Goal: Task Accomplishment & Management: Use online tool/utility

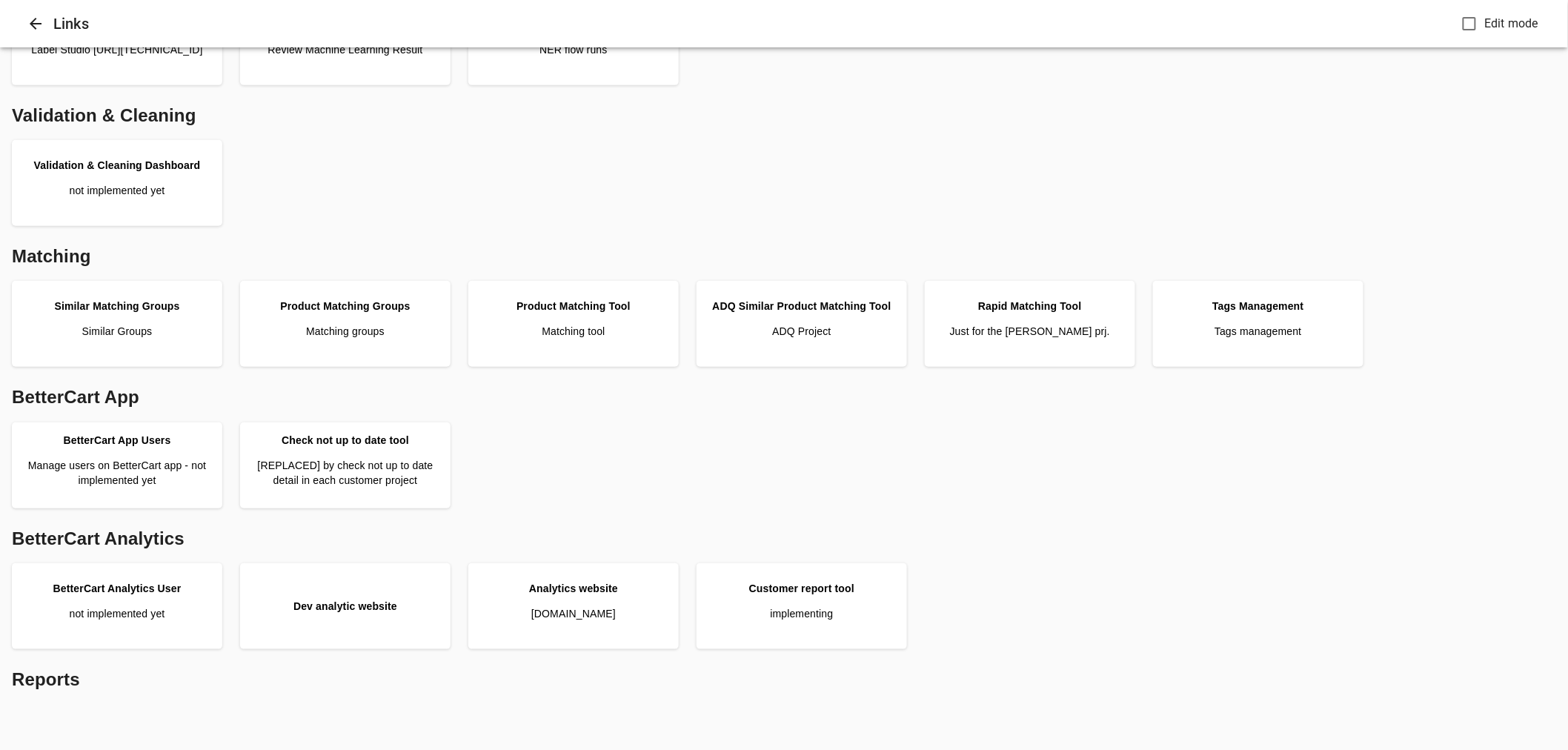
scroll to position [247, 0]
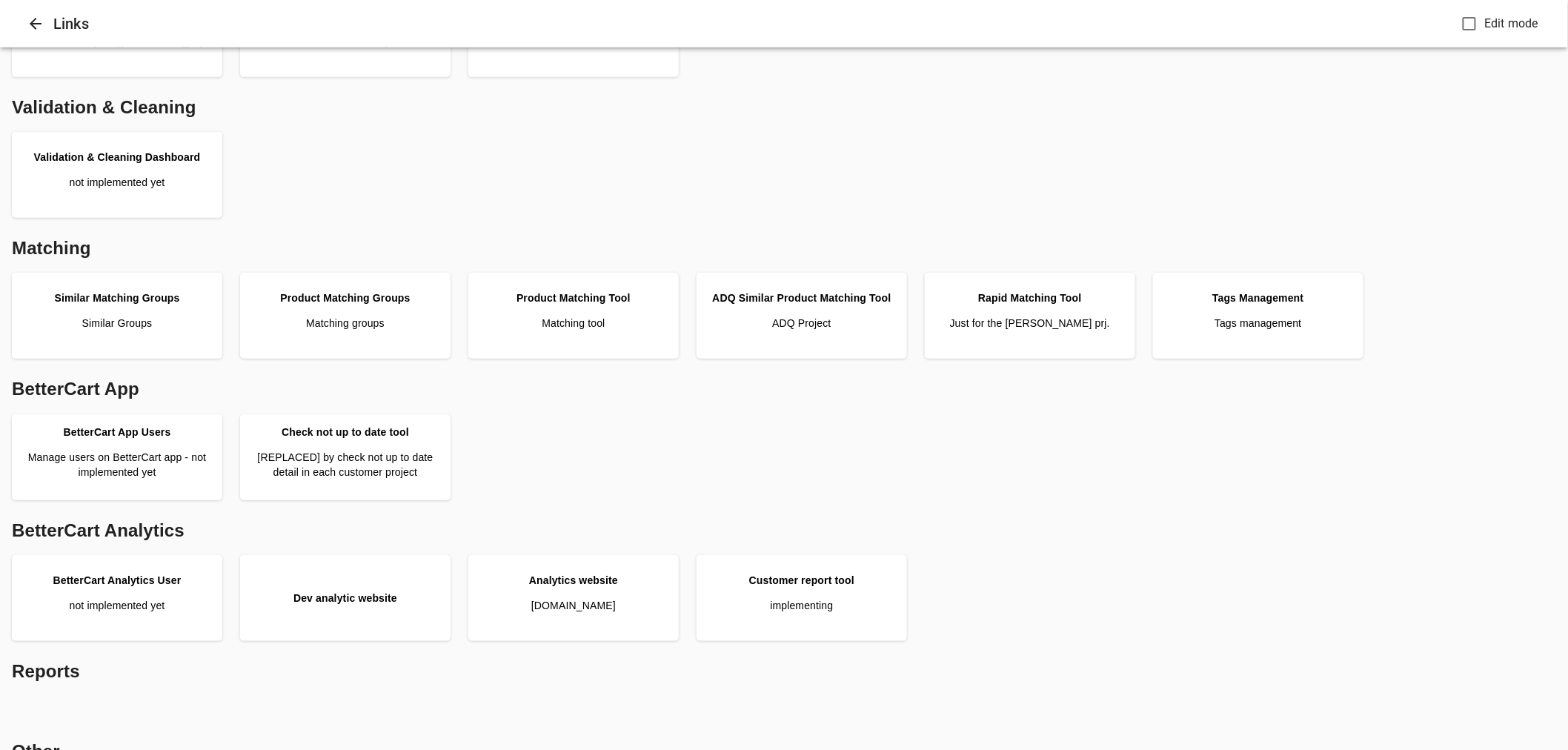
drag, startPoint x: 836, startPoint y: 592, endPoint x: 1235, endPoint y: 149, distance: 596.2
click at [835, 592] on link "Customer report tool implementing" at bounding box center [802, 598] width 199 height 74
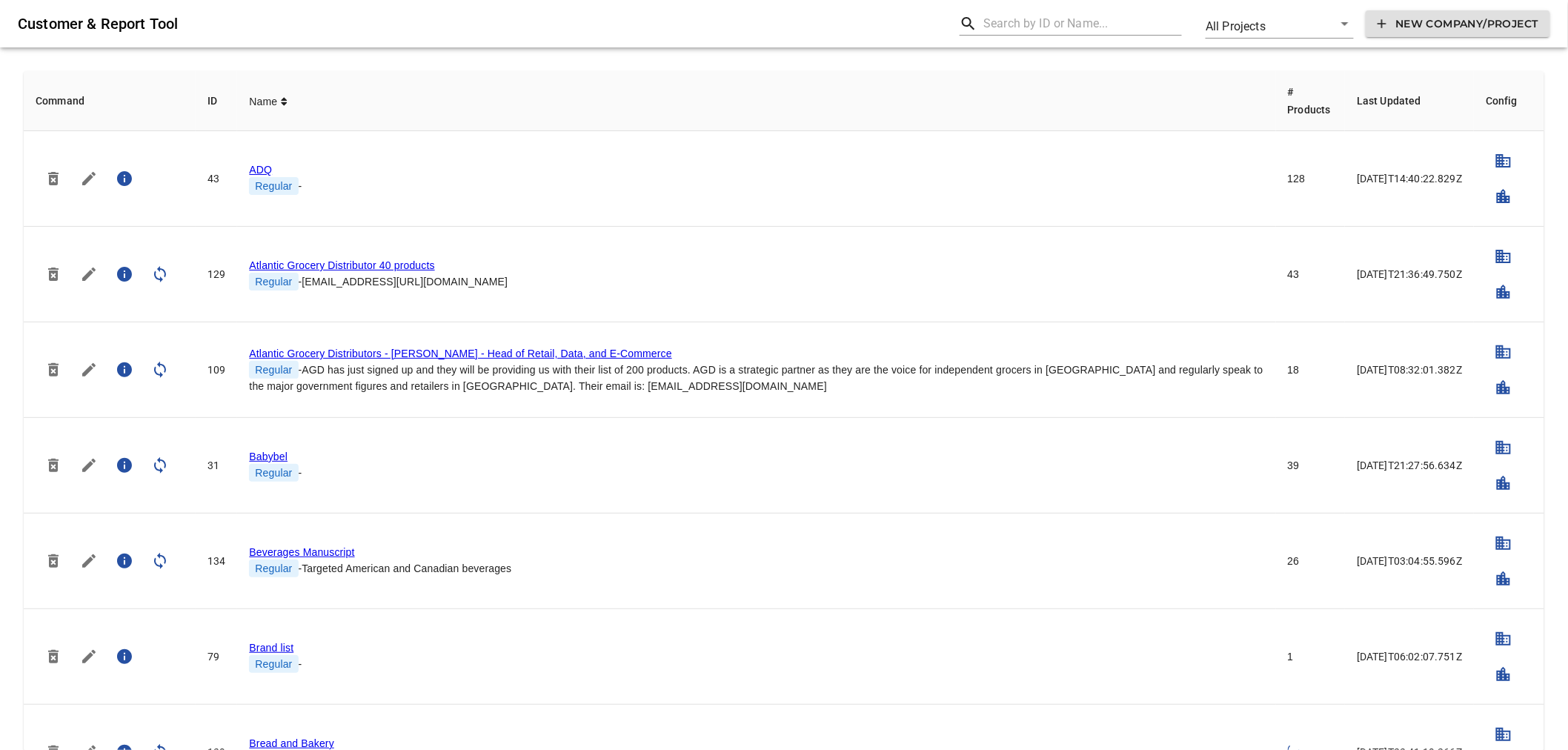
click at [1028, 29] on input "text" at bounding box center [1083, 24] width 199 height 24
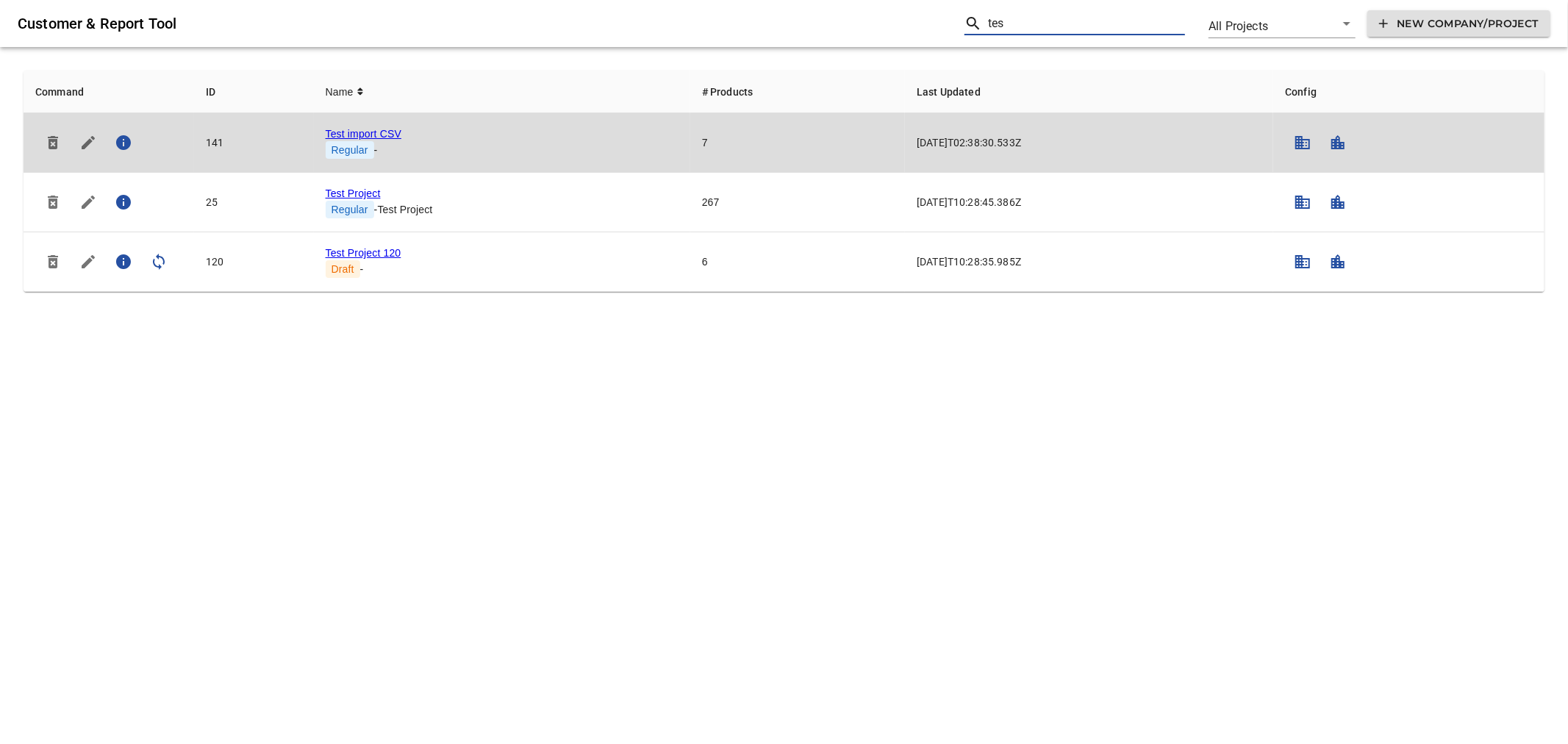
type input "tes"
click at [376, 135] on link "Test import CSV" at bounding box center [363, 134] width 76 height 12
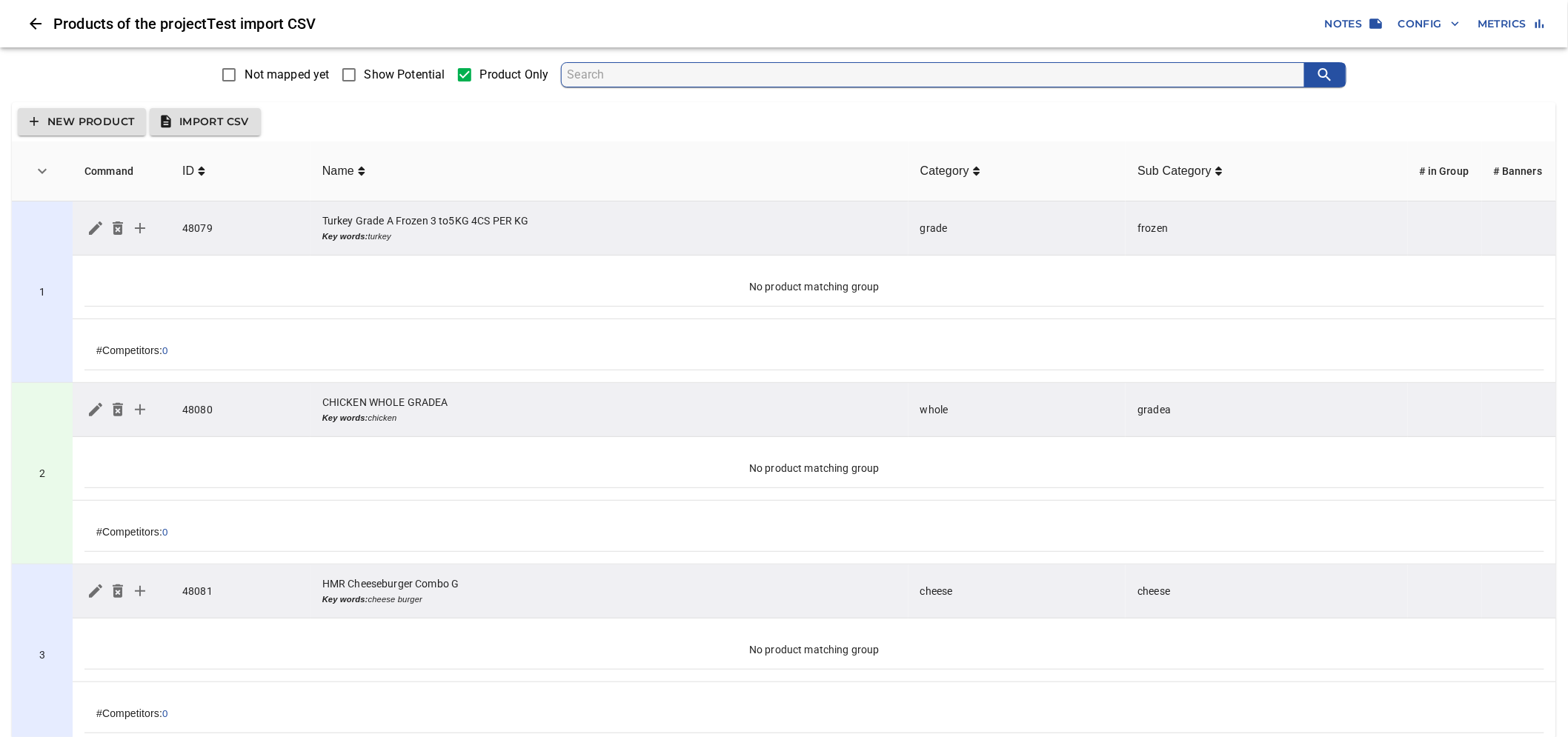
drag, startPoint x: 379, startPoint y: 77, endPoint x: 405, endPoint y: 112, distance: 43.6
click at [379, 77] on span "Show Potential" at bounding box center [405, 75] width 81 height 18
click at [364, 77] on input "Show Potential" at bounding box center [348, 75] width 31 height 31
checkbox input "true"
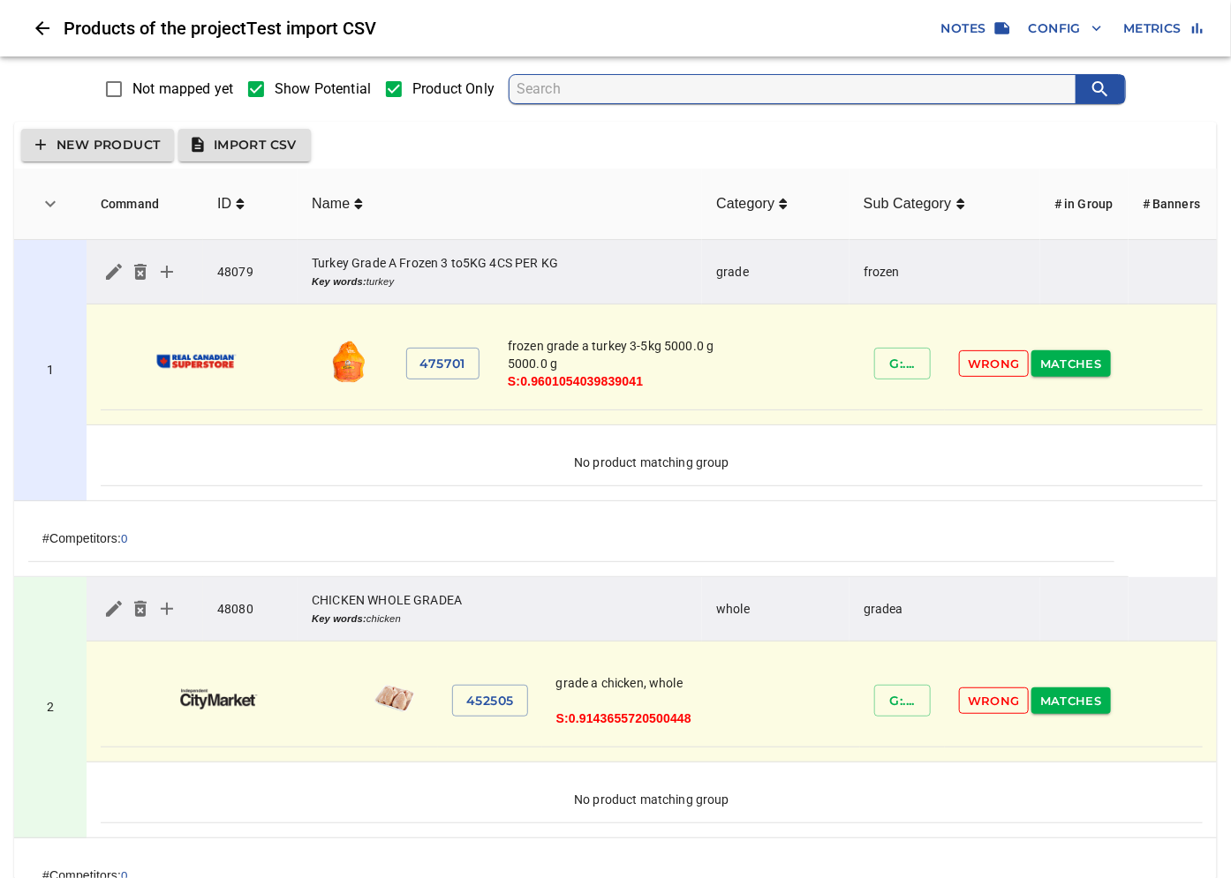
click at [1089, 363] on span "Matches" at bounding box center [1071, 364] width 62 height 20
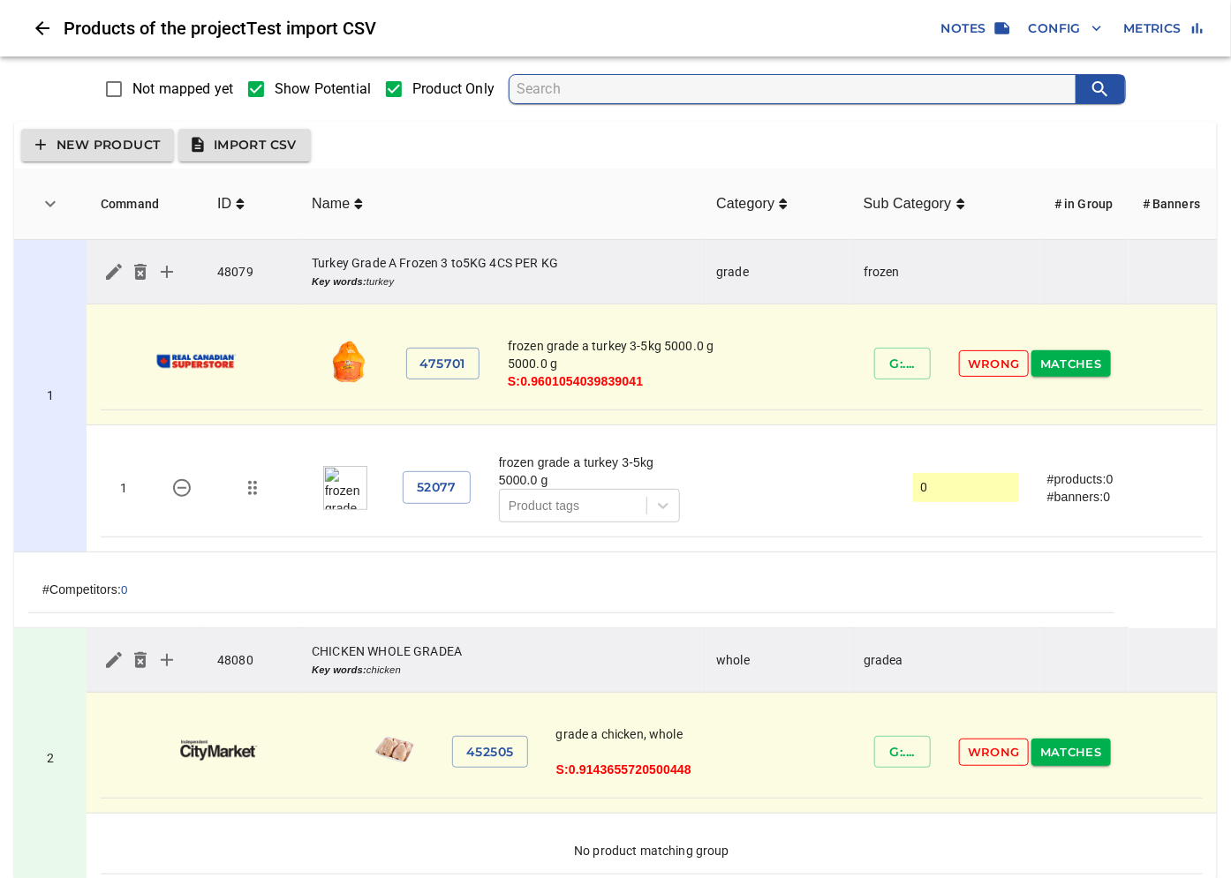
click at [1073, 365] on span "Matches" at bounding box center [1071, 364] width 62 height 20
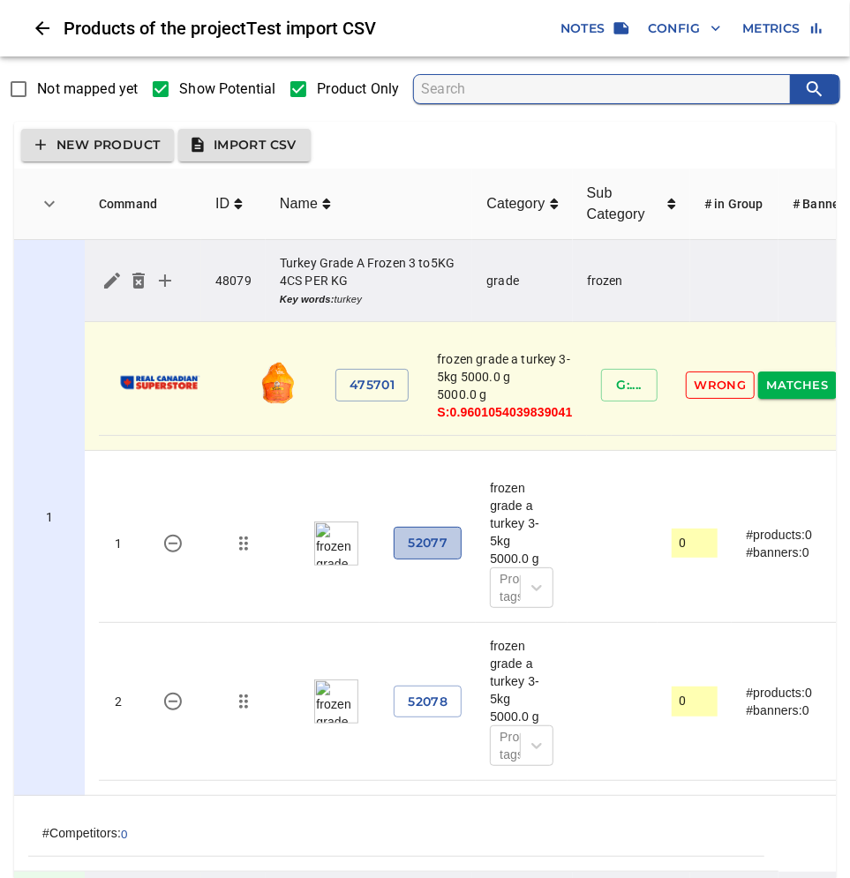
click at [428, 554] on span "52077" at bounding box center [428, 543] width 40 height 22
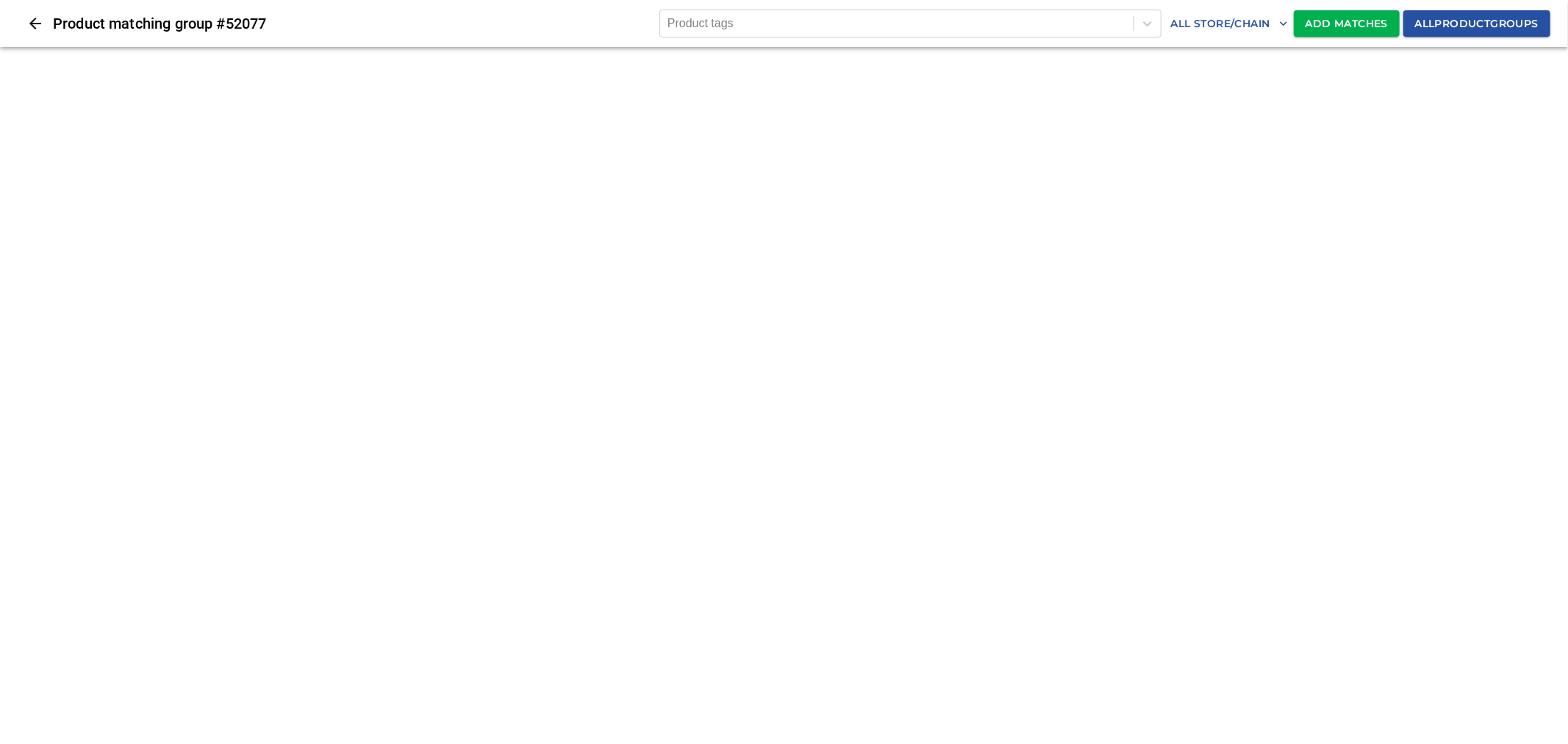
click at [27, 18] on icon "Close" at bounding box center [35, 23] width 17 height 17
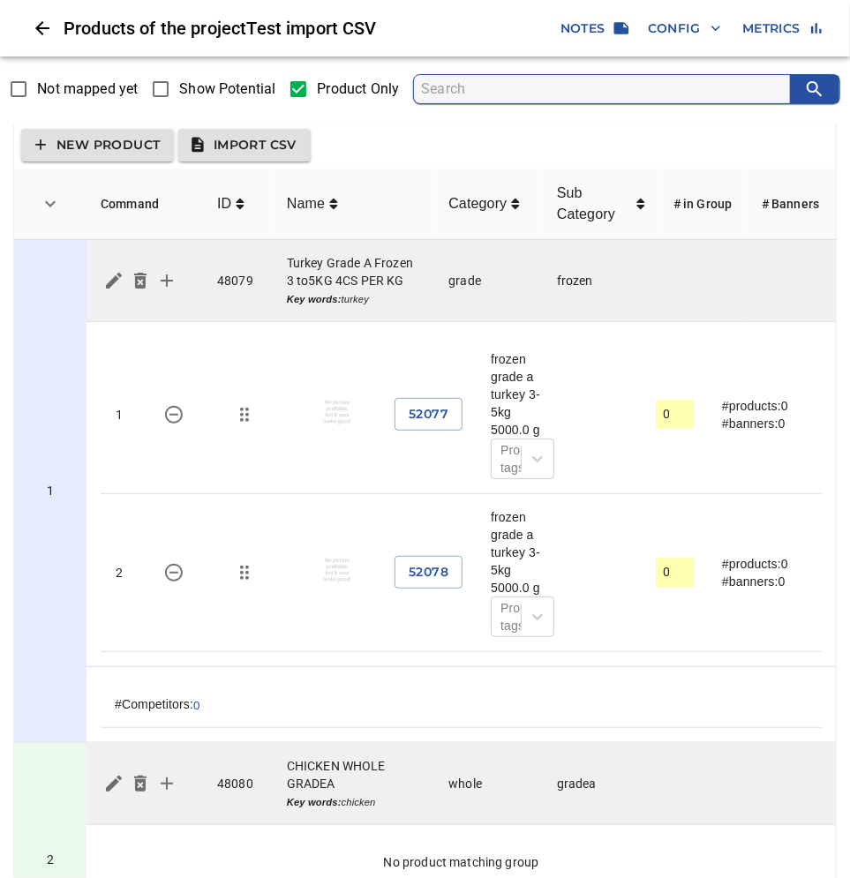
click at [169, 413] on icon "simple table" at bounding box center [173, 414] width 21 height 21
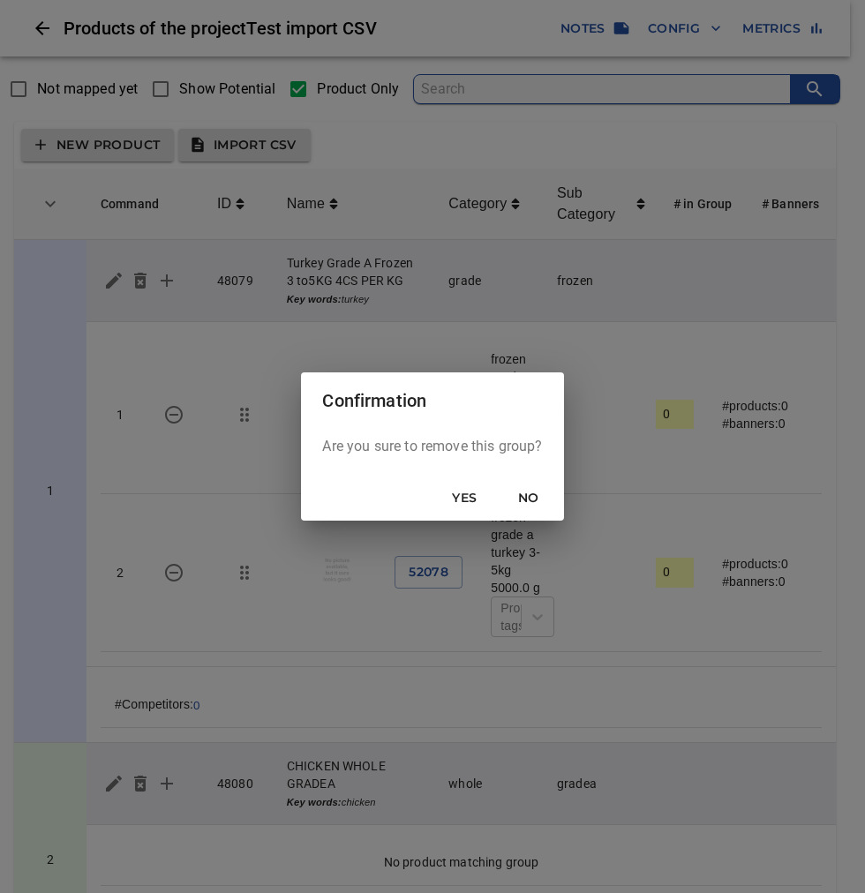
click at [478, 494] on span "Yes" at bounding box center [465, 498] width 42 height 22
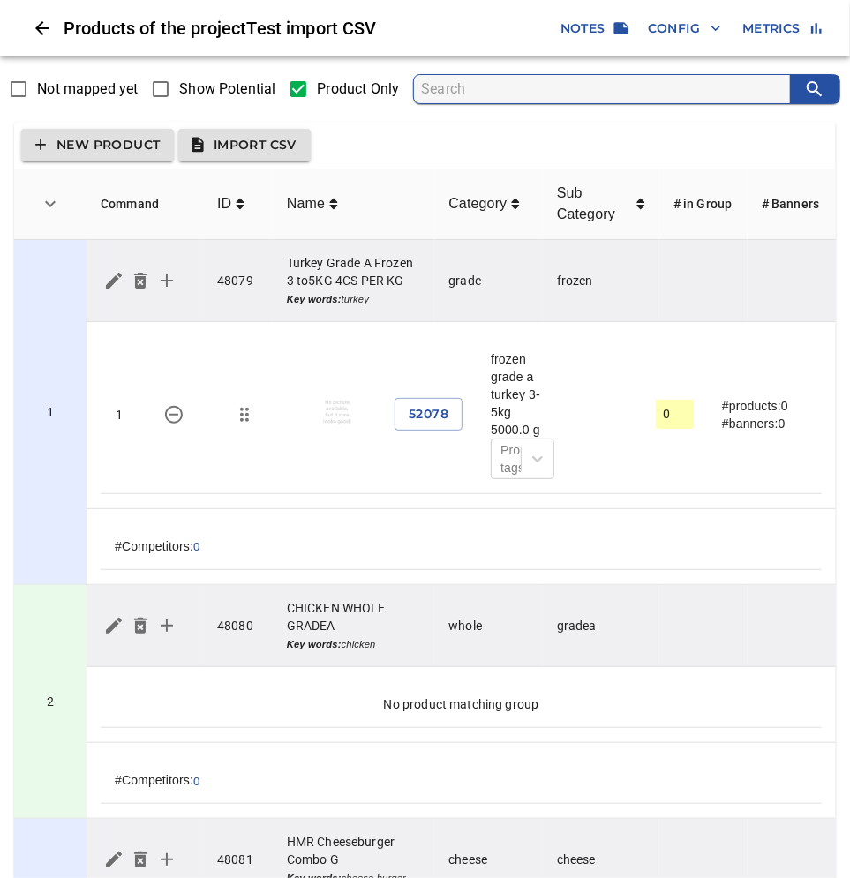
click at [181, 419] on icon "simple table" at bounding box center [173, 414] width 21 height 21
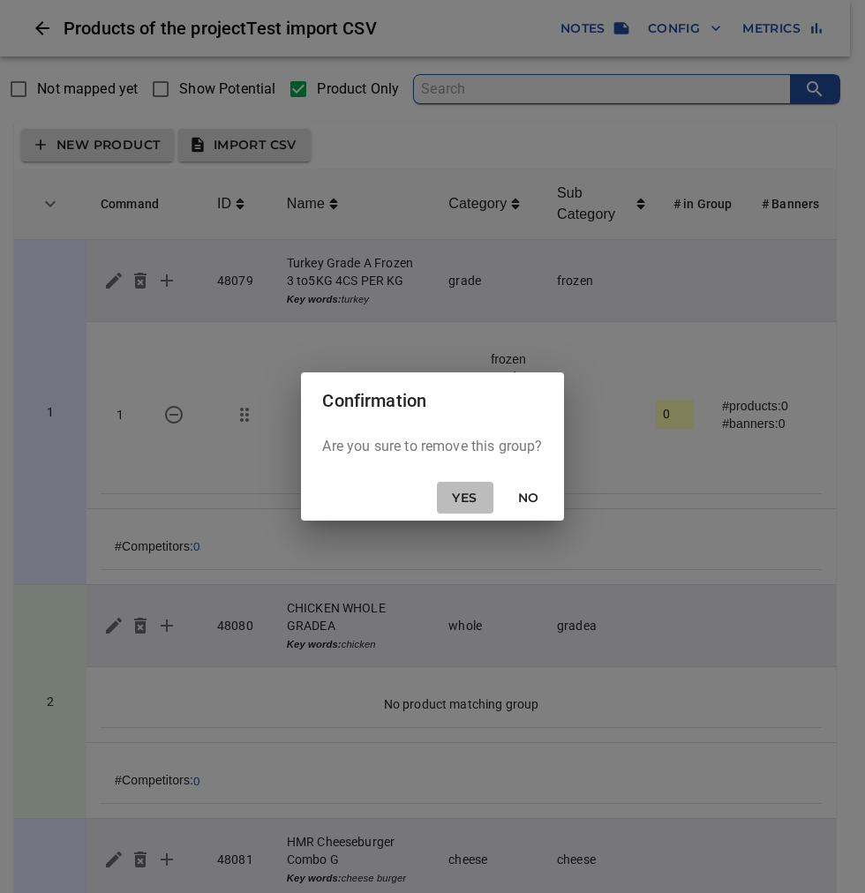
click at [472, 494] on span "Yes" at bounding box center [465, 498] width 42 height 22
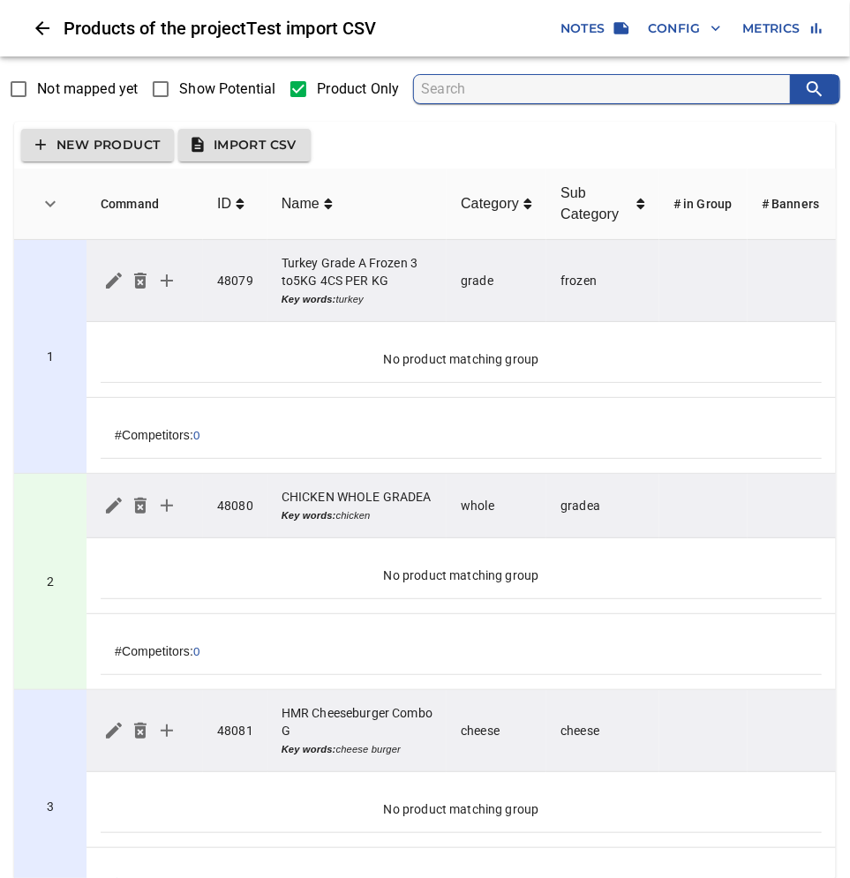
click at [221, 77] on label "Show Potential" at bounding box center [208, 89] width 133 height 37
click at [179, 77] on input "Show Potential" at bounding box center [160, 89] width 37 height 37
checkbox input "true"
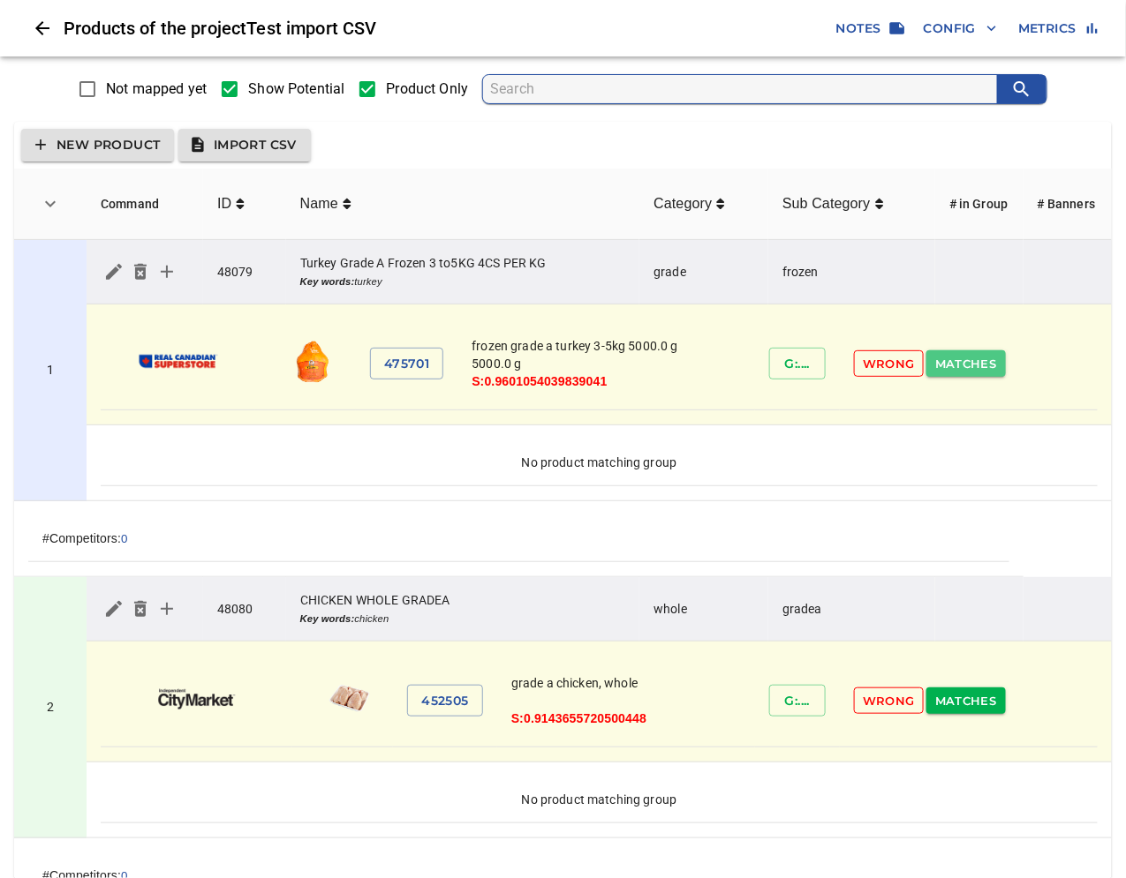
click at [864, 364] on span "Matches" at bounding box center [966, 364] width 62 height 20
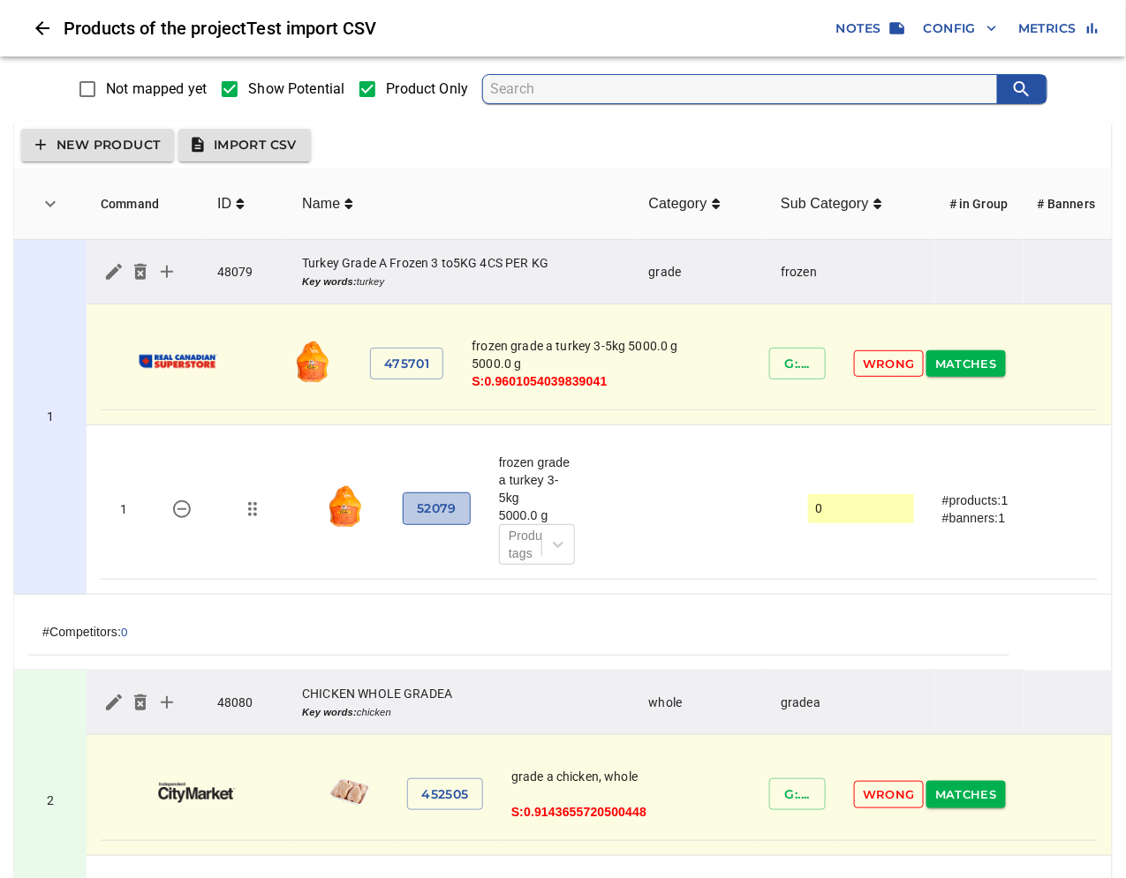
click at [438, 512] on span "52079" at bounding box center [437, 509] width 40 height 22
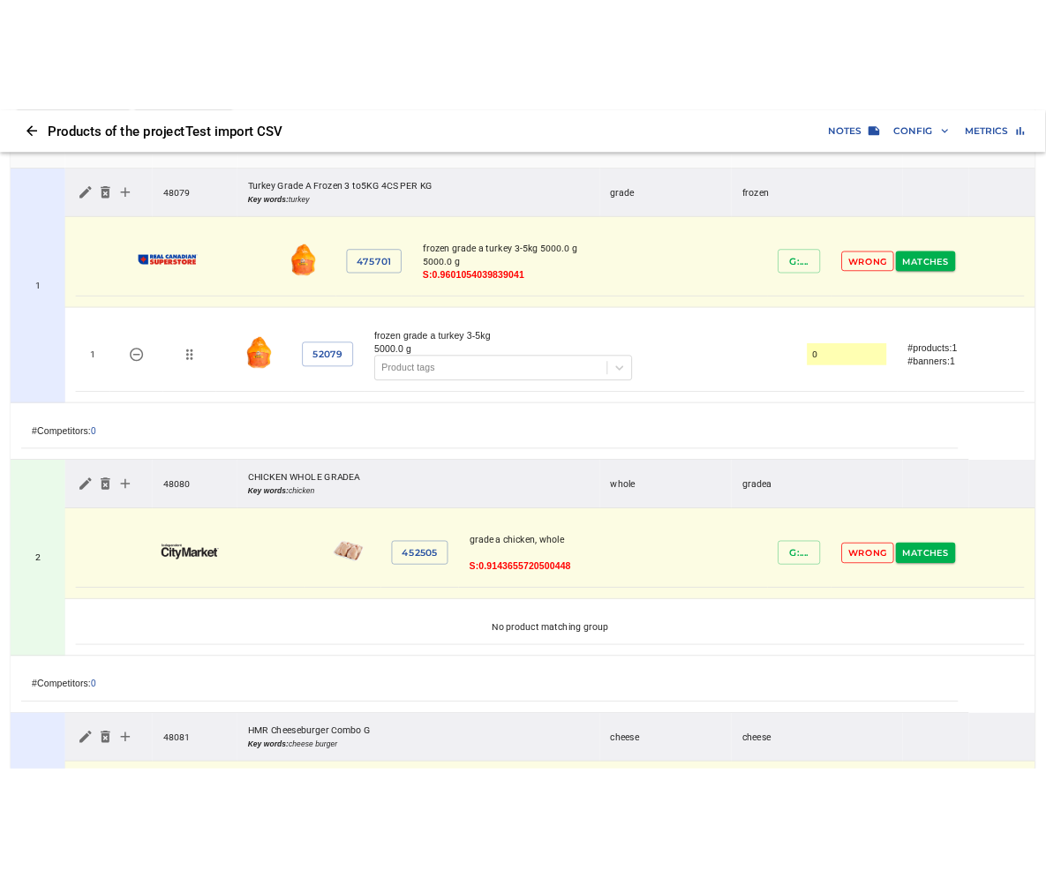
scroll to position [196, 0]
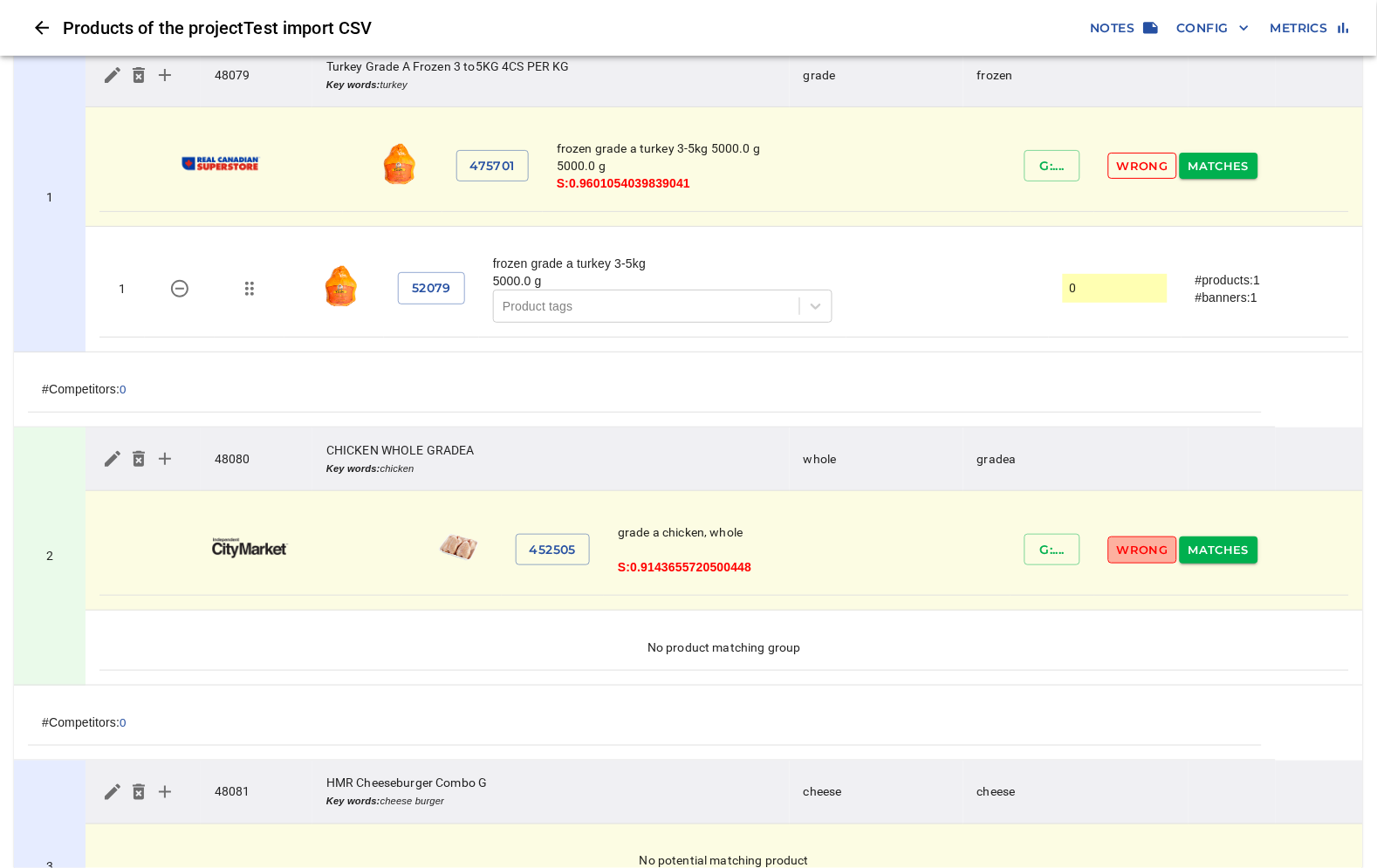
click at [854, 555] on span "Wrong" at bounding box center [1143, 550] width 51 height 20
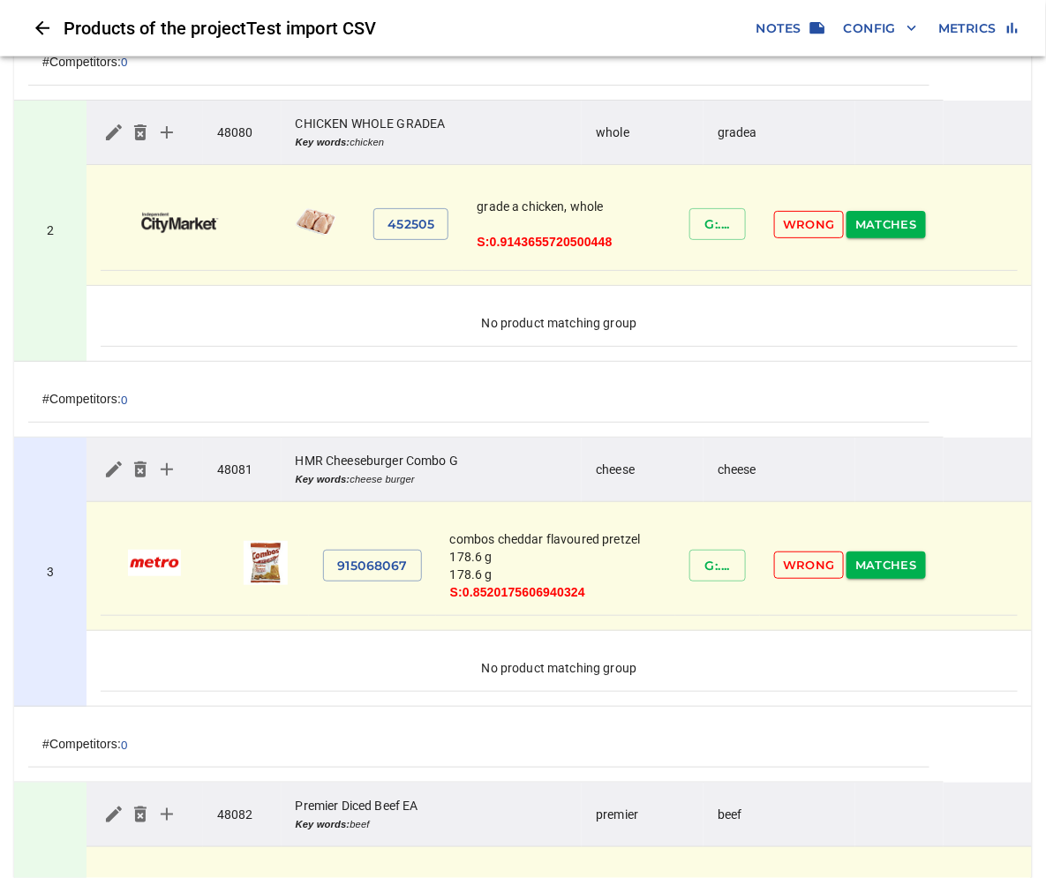
scroll to position [686, 0]
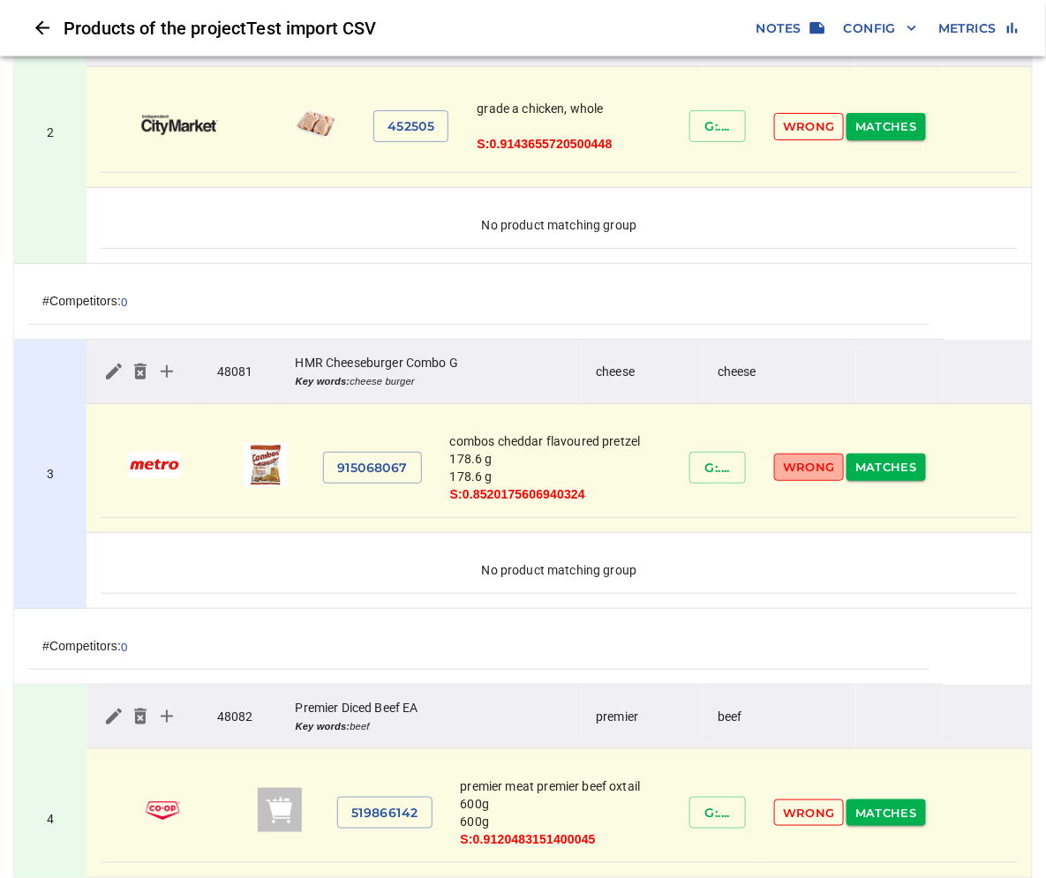
click at [801, 471] on span "Wrong" at bounding box center [809, 467] width 52 height 20
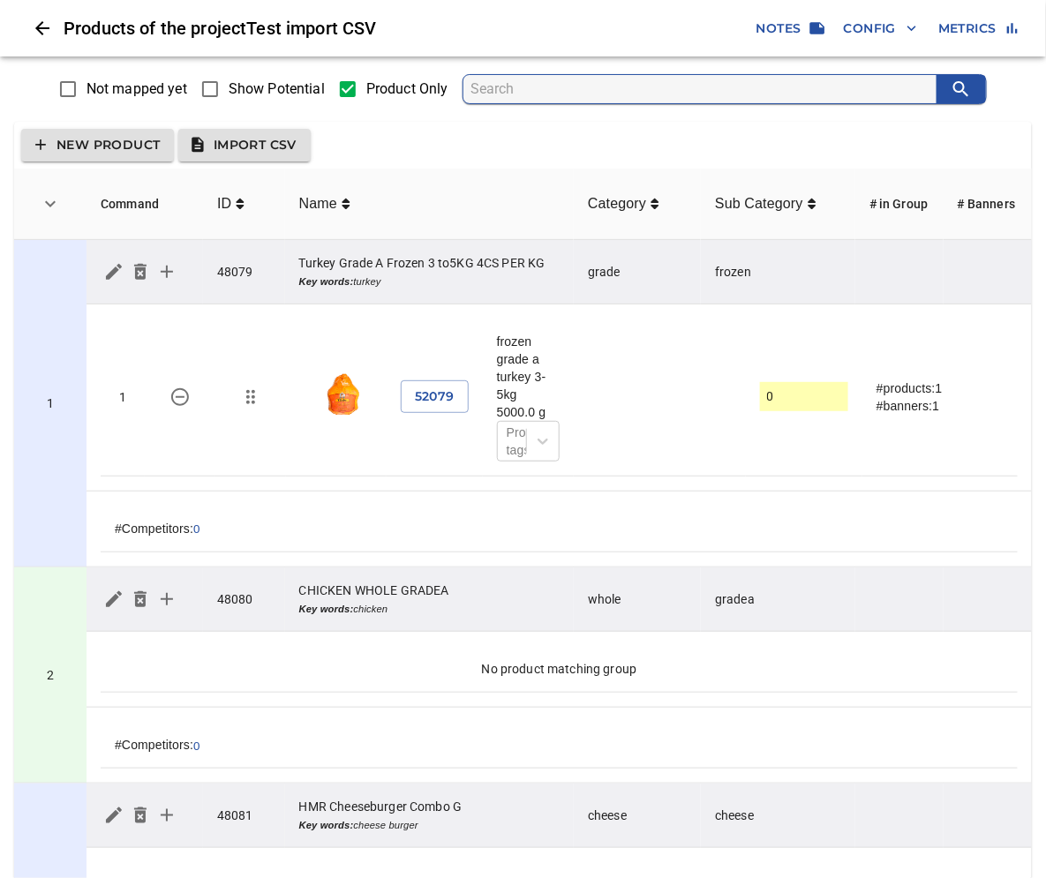
click at [223, 91] on input "Show Potential" at bounding box center [210, 89] width 37 height 37
checkbox input "true"
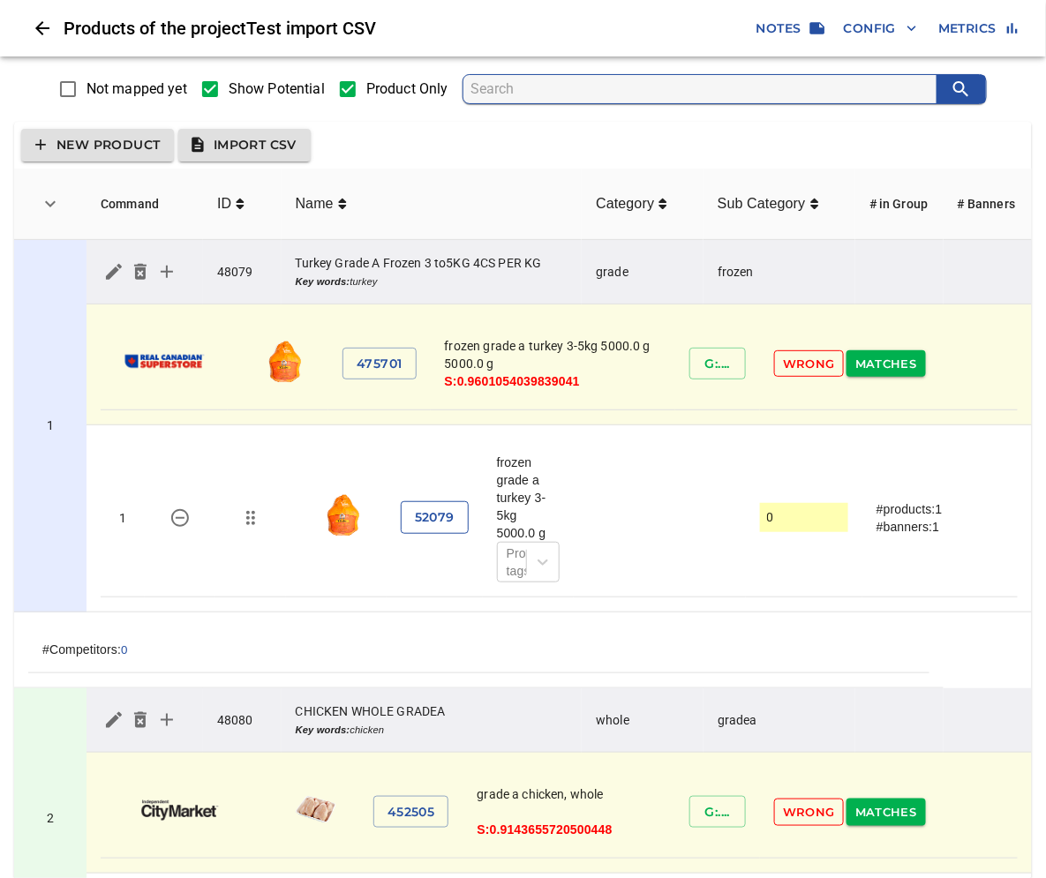
click at [436, 513] on span "52079" at bounding box center [435, 518] width 40 height 22
click at [218, 274] on td "48079" at bounding box center [242, 272] width 79 height 64
copy td "48079"
drag, startPoint x: 292, startPoint y: 259, endPoint x: 542, endPoint y: 263, distance: 249.9
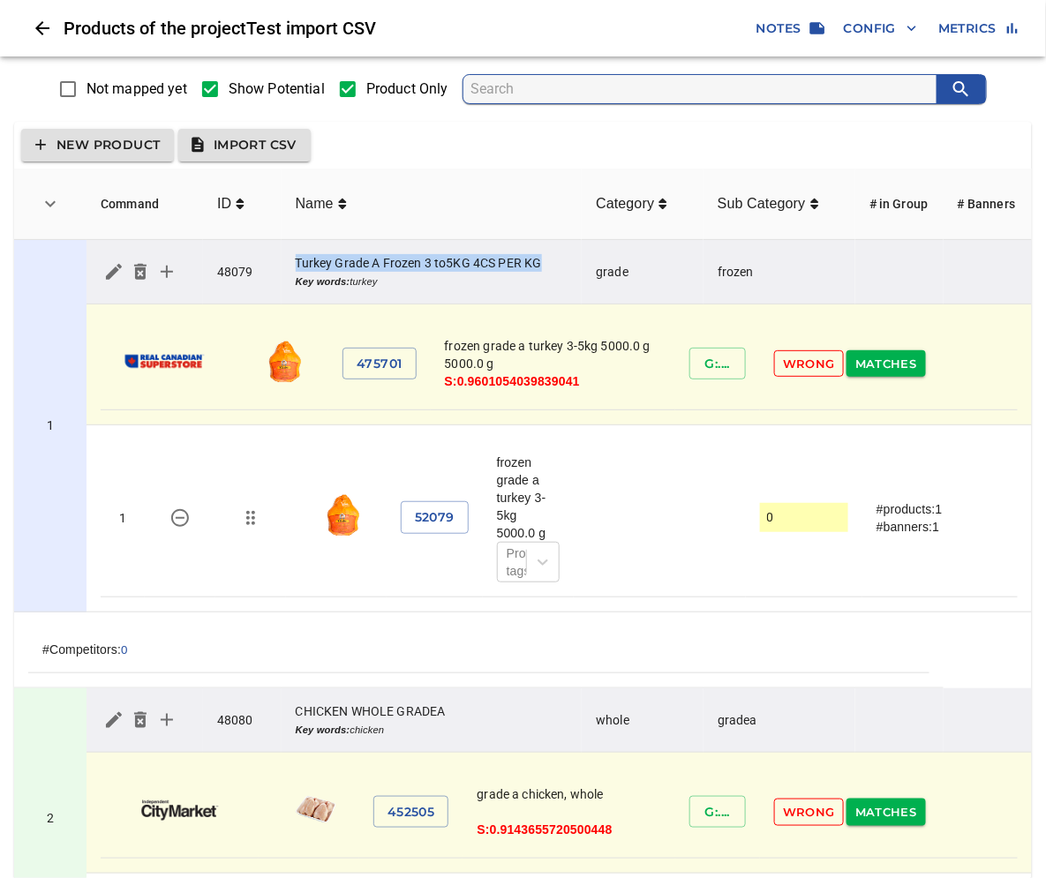
click at [542, 263] on td "Turkey Grade A Frozen 3 to5KG 4CS PER KG Key words: turkey" at bounding box center [432, 272] width 301 height 64
copy td "Turkey Grade A Frozen 3 to5KG 4CS PER KG"
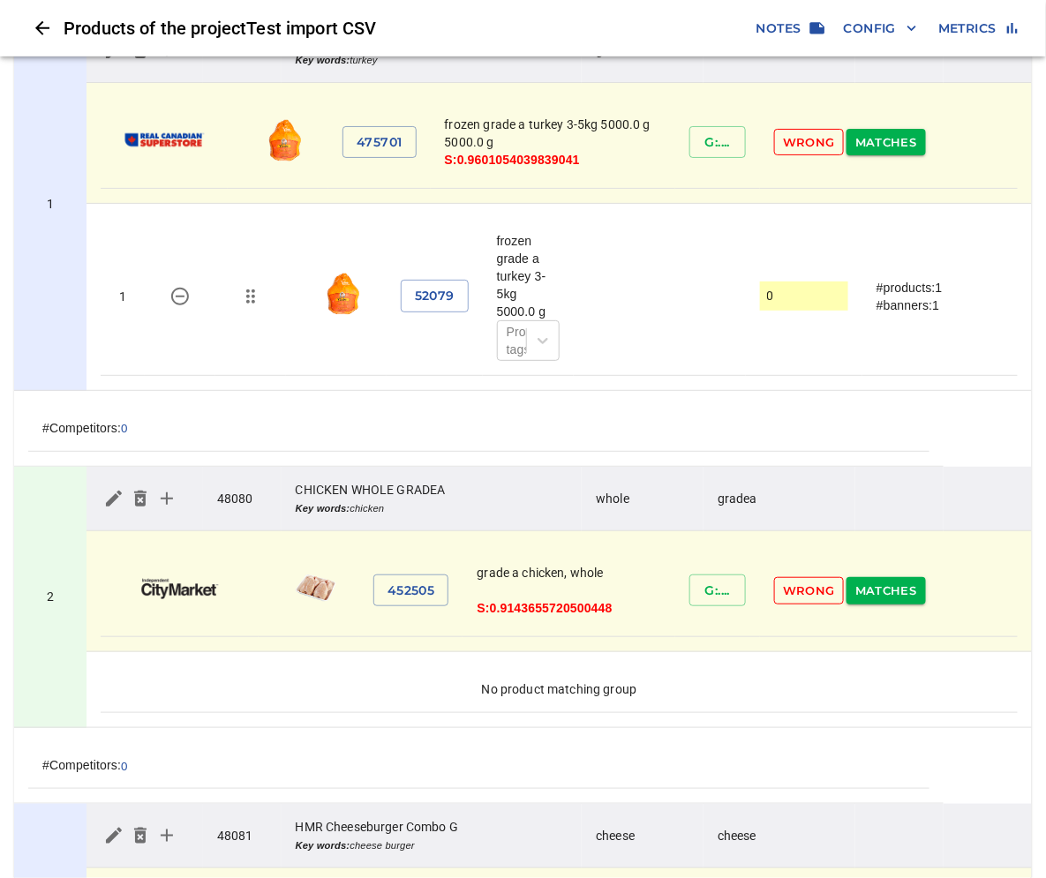
scroll to position [294, 0]
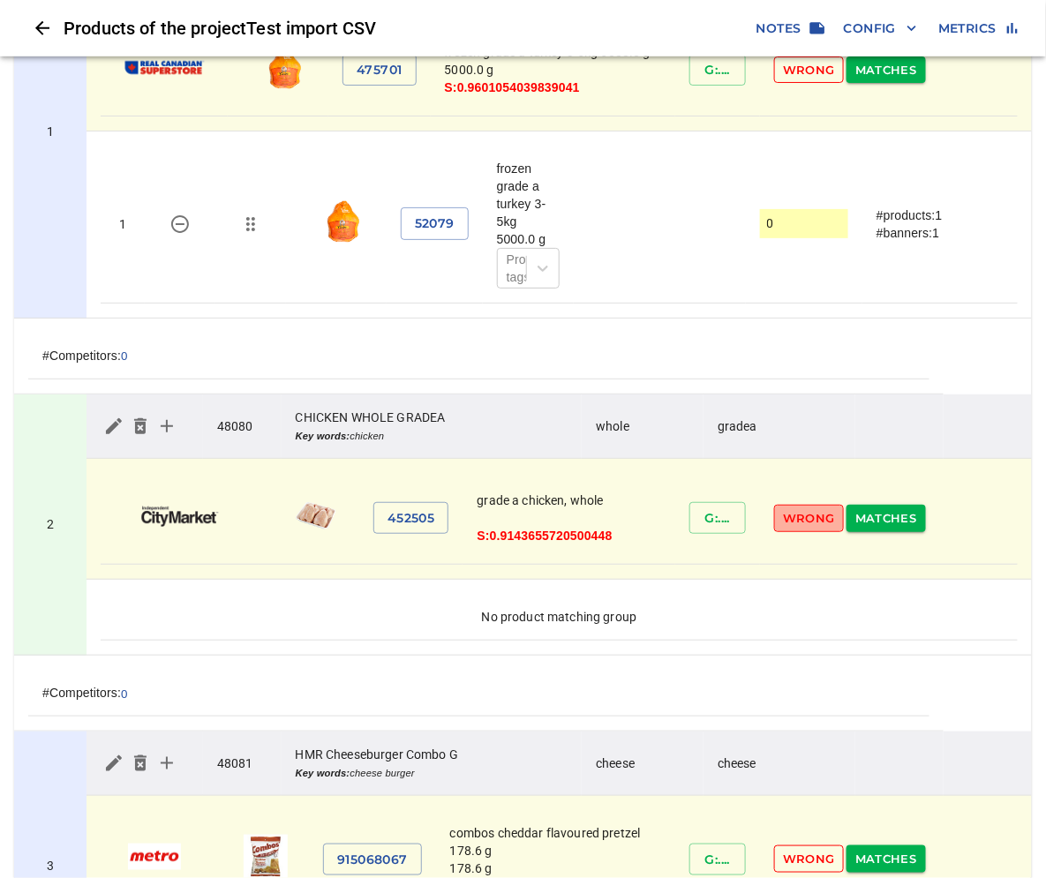
click at [808, 524] on span "Wrong" at bounding box center [809, 519] width 52 height 20
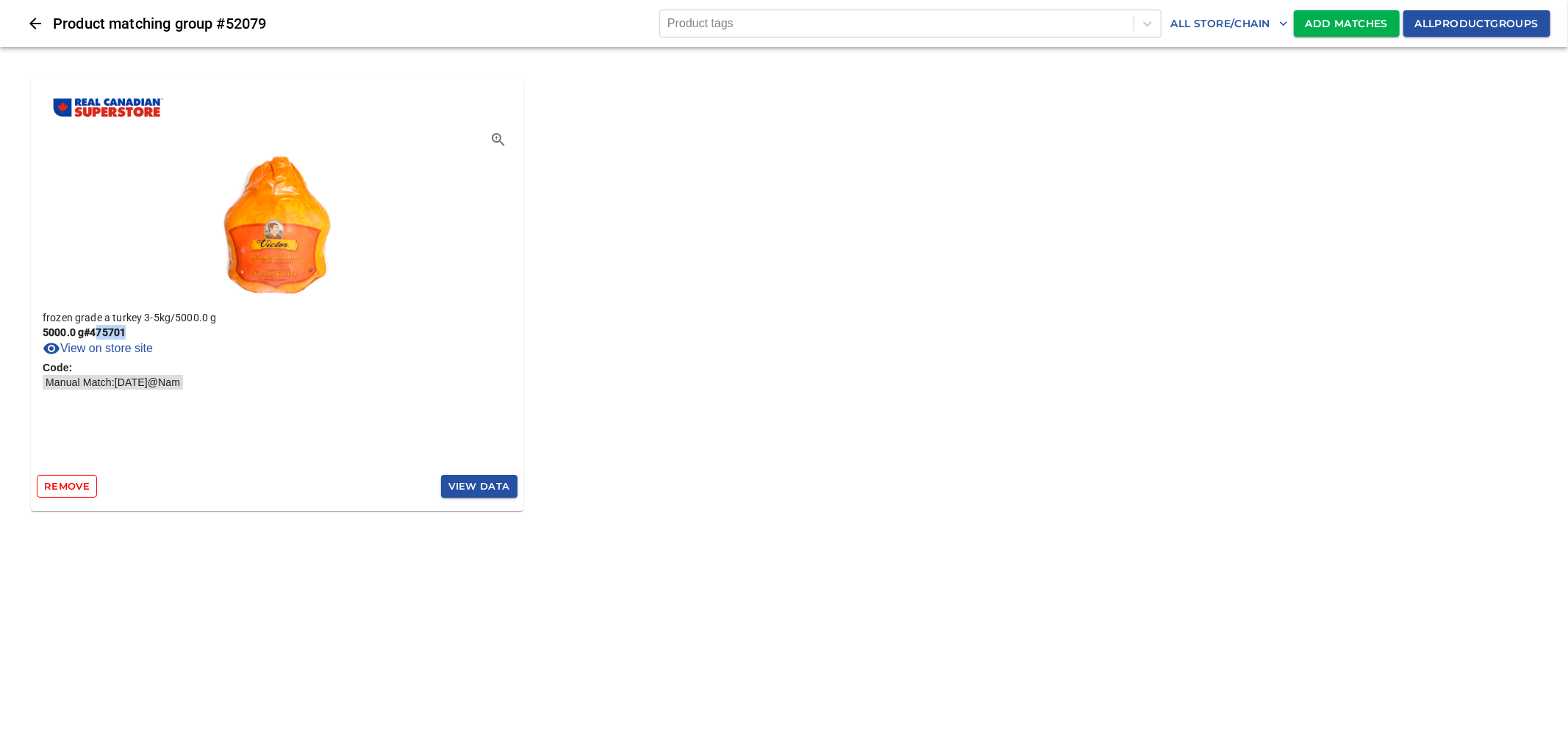
drag, startPoint x: 97, startPoint y: 333, endPoint x: 136, endPoint y: 332, distance: 39.0
click at [136, 332] on p "5000.0 g # 475701" at bounding box center [276, 332] width 469 height 15
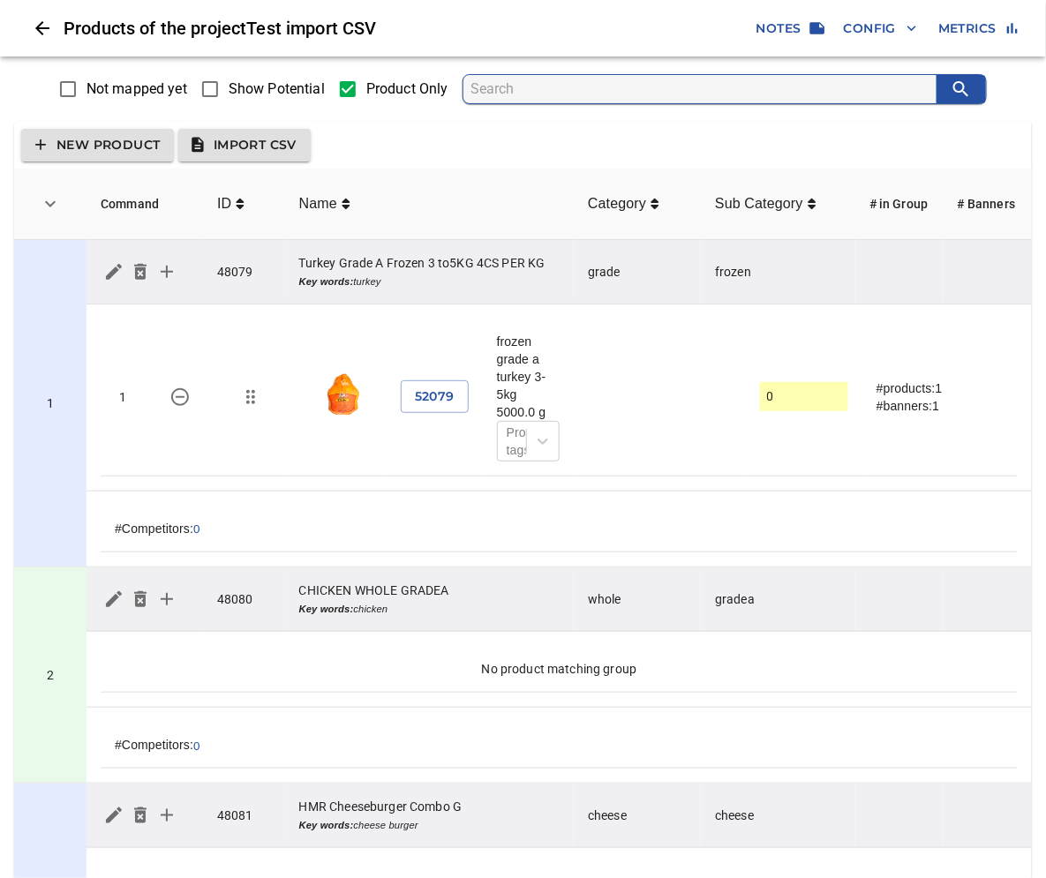
click at [247, 97] on span "Show Potential" at bounding box center [277, 89] width 96 height 21
click at [229, 97] on input "Show Potential" at bounding box center [210, 89] width 37 height 37
checkbox input "true"
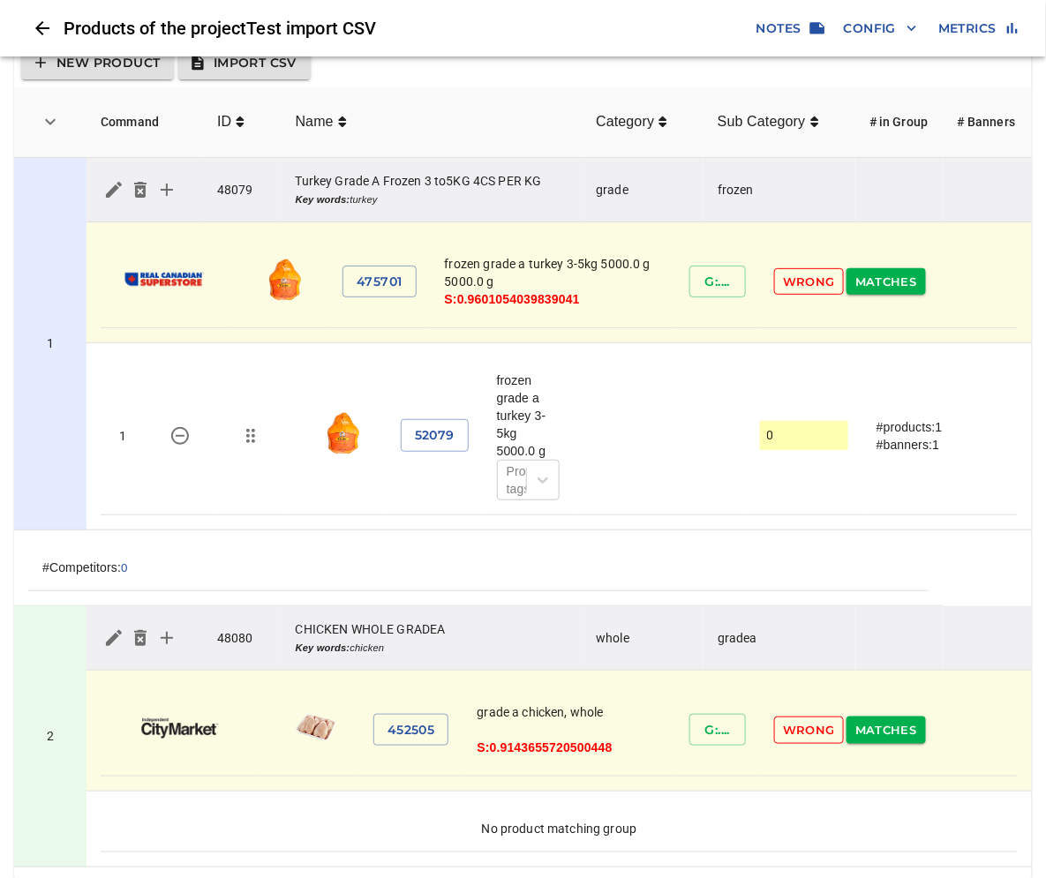
scroll to position [294, 0]
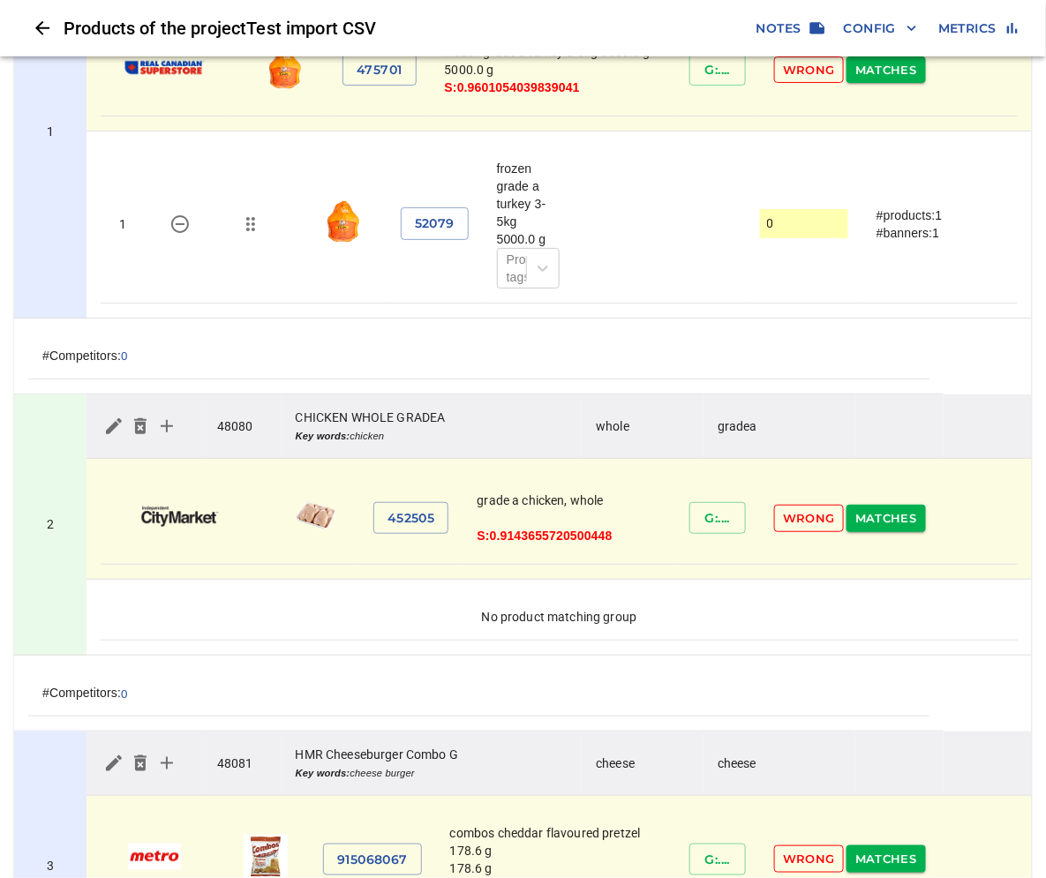
click at [804, 522] on span "Wrong" at bounding box center [809, 519] width 52 height 20
click at [796, 516] on span "Wrong" at bounding box center [809, 519] width 52 height 20
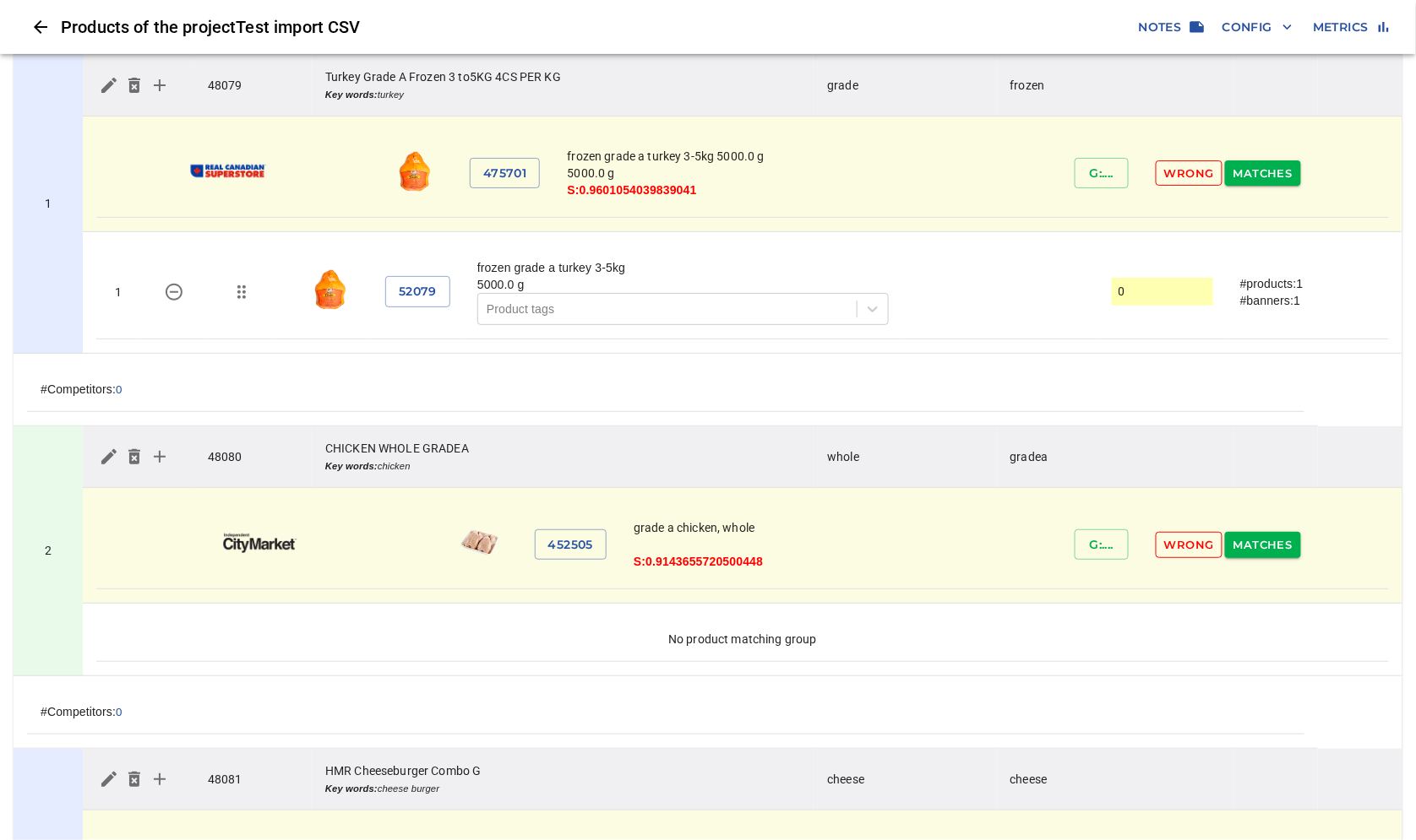
scroll to position [94, 0]
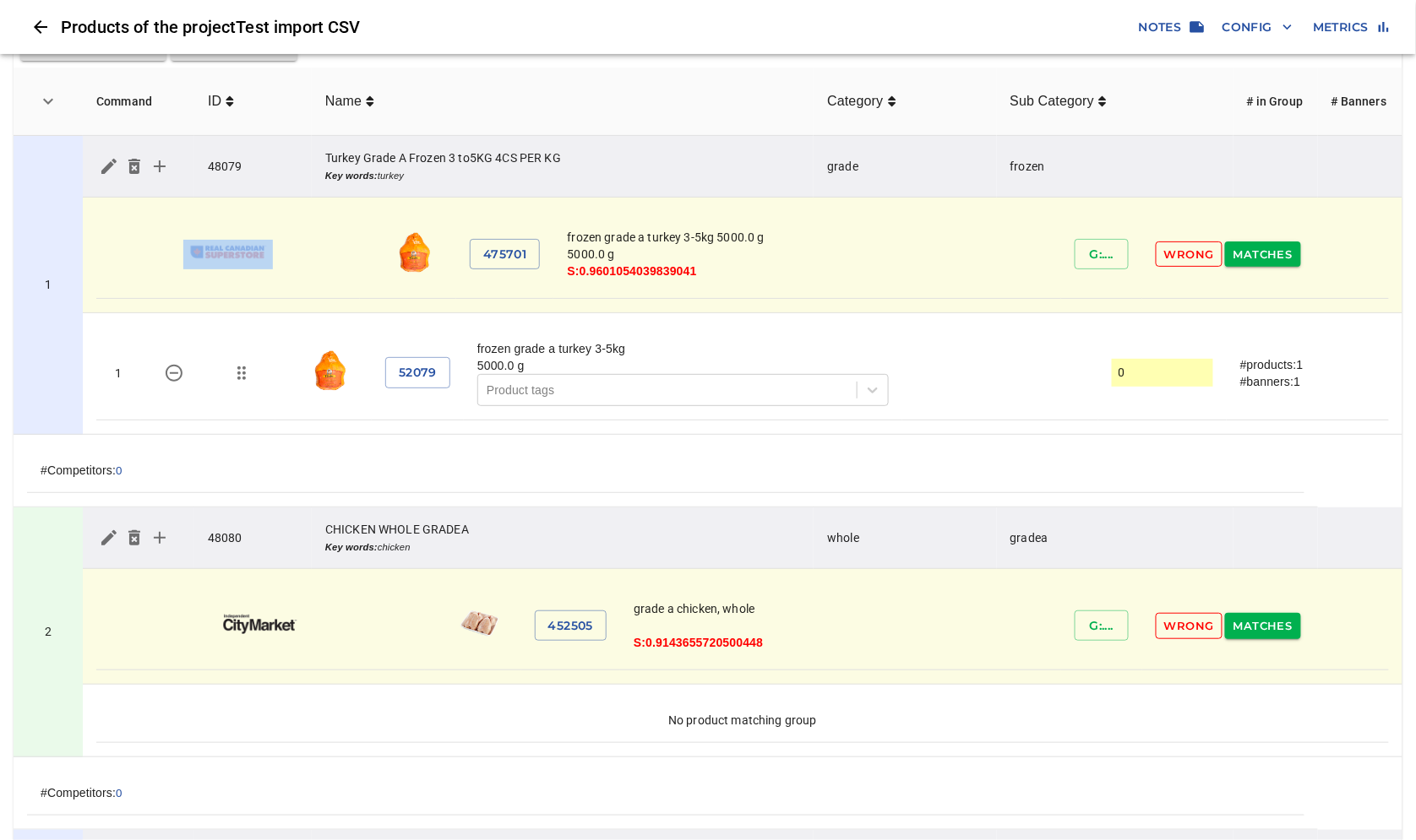
drag, startPoint x: 181, startPoint y: 298, endPoint x: 297, endPoint y: 297, distance: 116.0
click at [297, 297] on td "475701 frozen grade a turkey 3-5kg 5000.0 g 5000.0 g S: 0.9601054039839041 G: .…" at bounding box center [742, 255] width 1319 height 116
